Goal: Check status: Check status

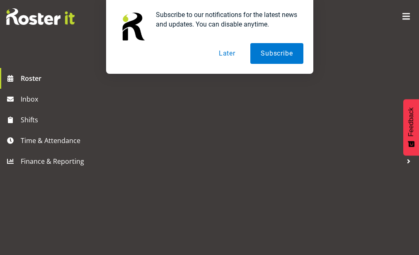
click at [236, 47] on button "Later" at bounding box center [226, 53] width 37 height 21
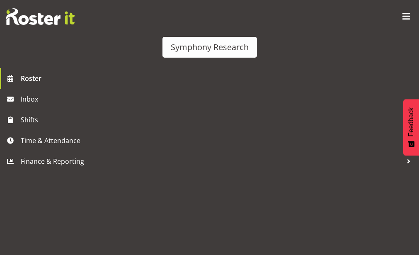
scroll to position [22, 0]
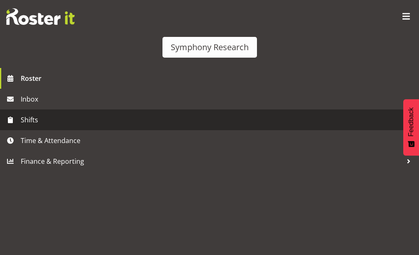
click at [56, 126] on span "Shifts" at bounding box center [212, 120] width 382 height 12
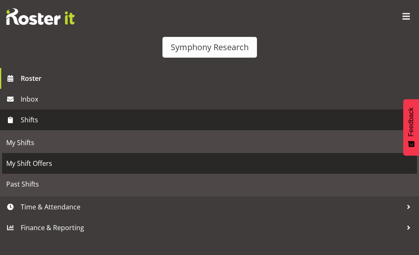
scroll to position [29, 0]
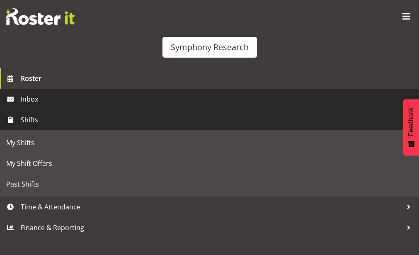
click at [63, 109] on link "Inbox" at bounding box center [209, 99] width 419 height 21
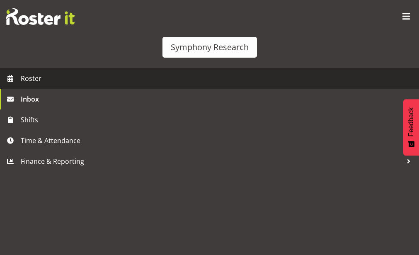
click at [62, 89] on link "Roster" at bounding box center [209, 78] width 419 height 21
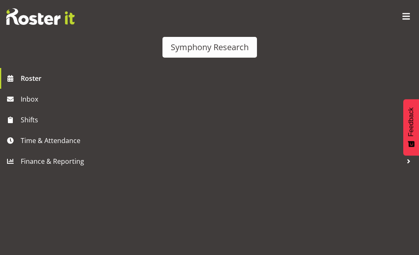
click at [313, 119] on span "Aug 22, Friday" at bounding box center [295, 122] width 38 height 7
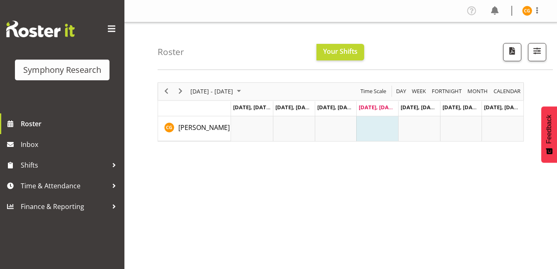
click at [331, 177] on div "August 18 - 24, 2025 Today Day Week Fortnight Month calendar Month Agenda Time …" at bounding box center [356, 242] width 399 height 332
